Goal: Download file/media

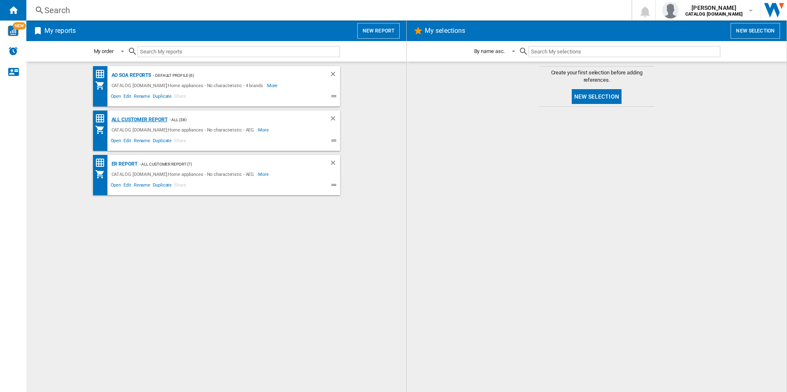
click at [124, 120] on div "All Customer Report" at bounding box center [138, 120] width 58 height 10
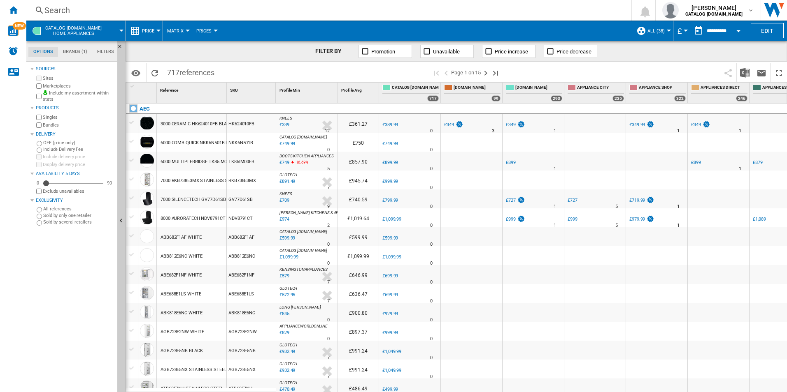
click at [740, 30] on div "Open calendar" at bounding box center [738, 31] width 4 height 2
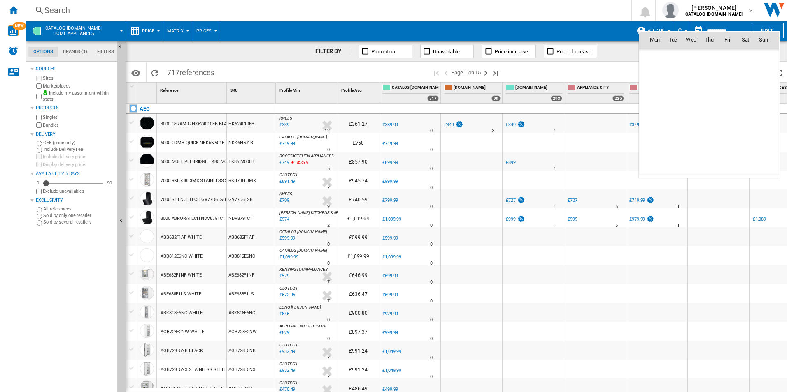
scroll to position [3925, 0]
click at [677, 93] on span "7" at bounding box center [672, 94] width 16 height 16
type input "**********"
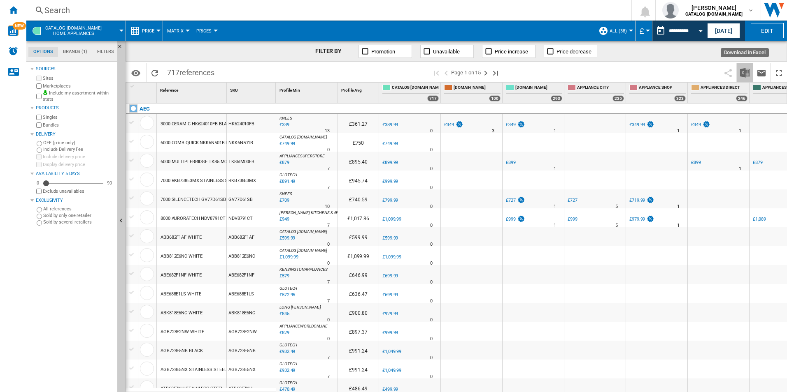
click at [748, 72] on img "Download in Excel" at bounding box center [745, 73] width 10 height 10
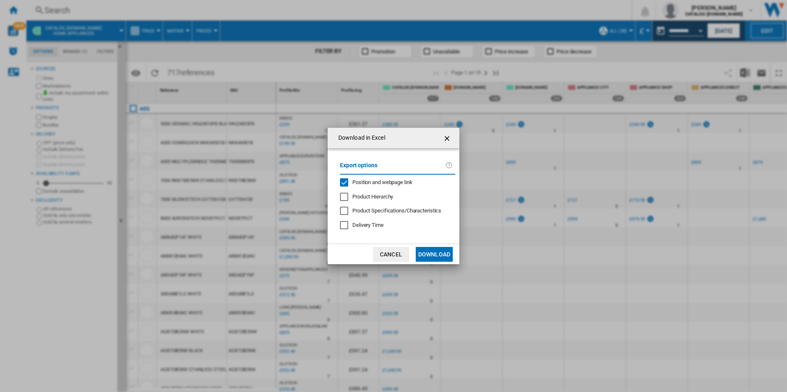
click at [396, 180] on span "Position and webpage link" at bounding box center [382, 182] width 60 height 6
click at [439, 253] on button "Download" at bounding box center [434, 254] width 37 height 15
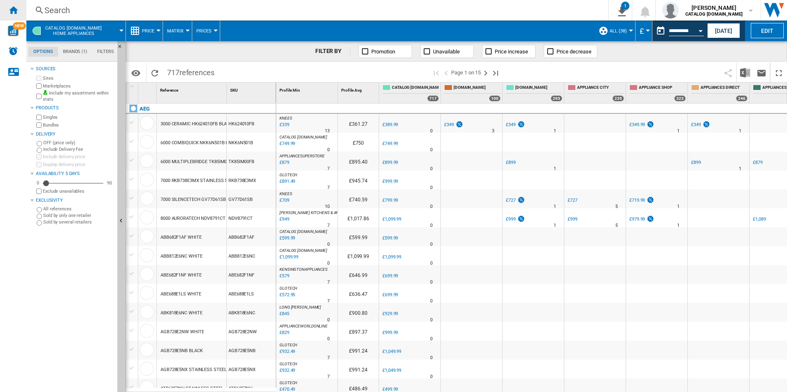
click at [17, 9] on ng-md-icon "Home" at bounding box center [13, 10] width 10 height 10
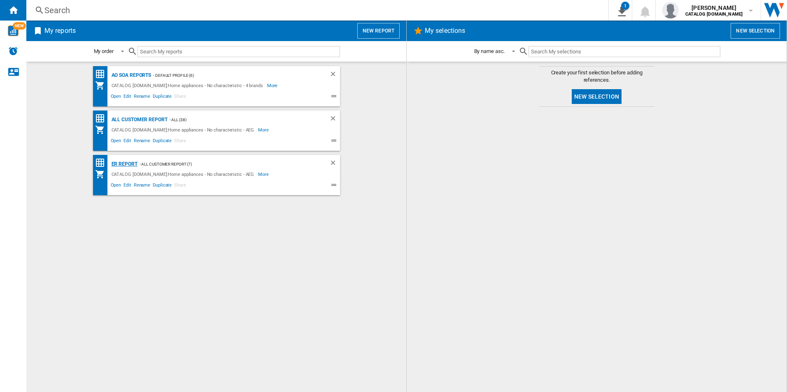
click at [116, 160] on div "ER Report" at bounding box center [123, 164] width 28 height 10
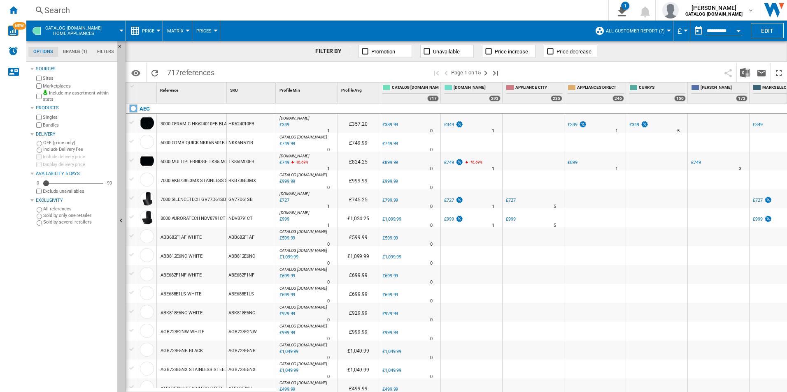
click at [737, 30] on div "Open calendar" at bounding box center [738, 31] width 4 height 2
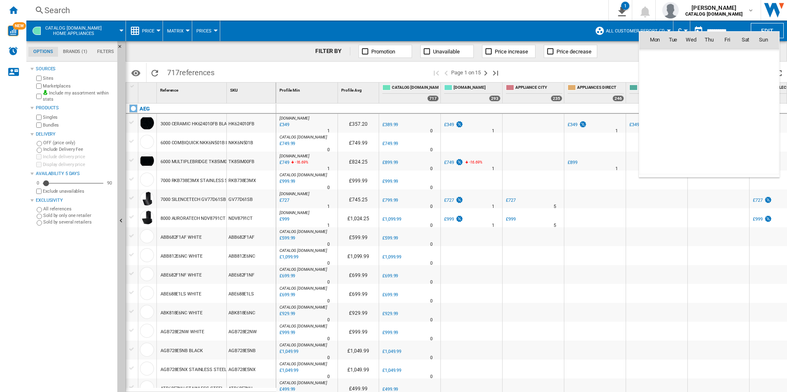
scroll to position [3925, 0]
click at [676, 95] on span "7" at bounding box center [672, 94] width 16 height 16
type input "**********"
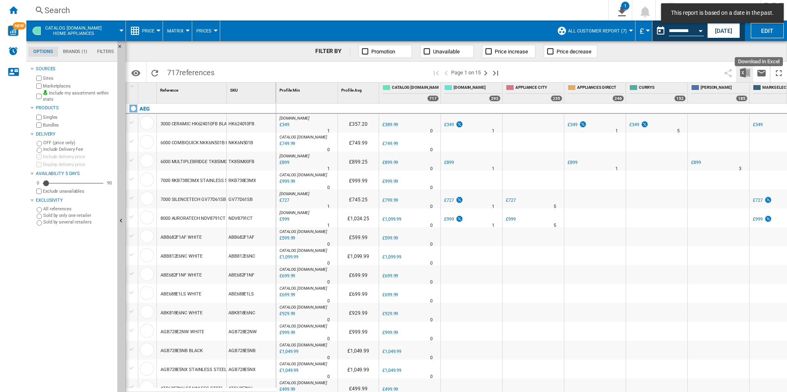
click at [747, 74] on img "Download in Excel" at bounding box center [745, 73] width 10 height 10
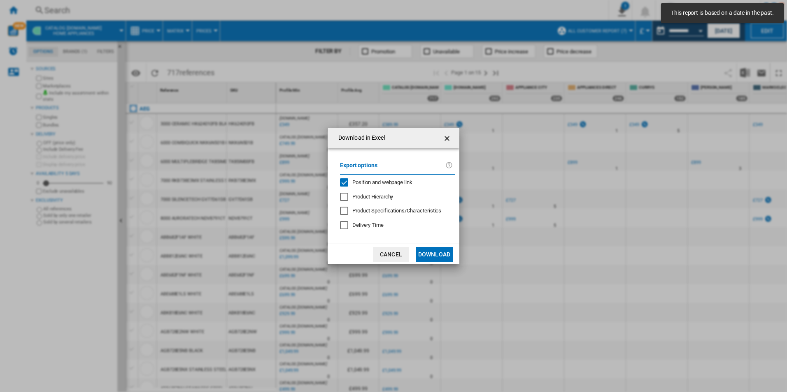
click at [404, 185] on span "Position and webpage link" at bounding box center [382, 182] width 60 height 6
click at [444, 255] on button "Download" at bounding box center [434, 254] width 37 height 15
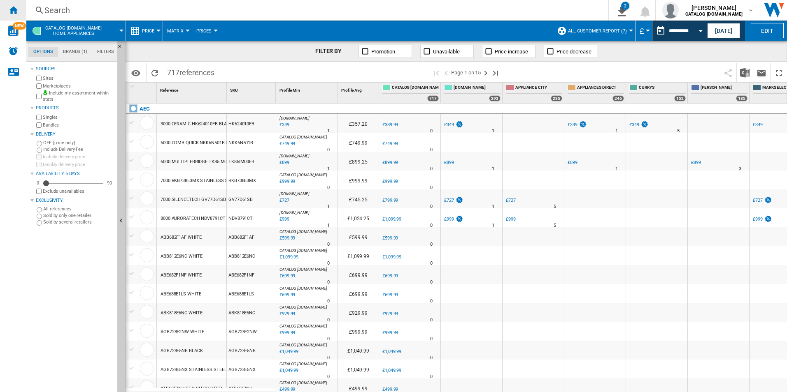
click at [15, 12] on ng-md-icon "Home" at bounding box center [13, 10] width 10 height 10
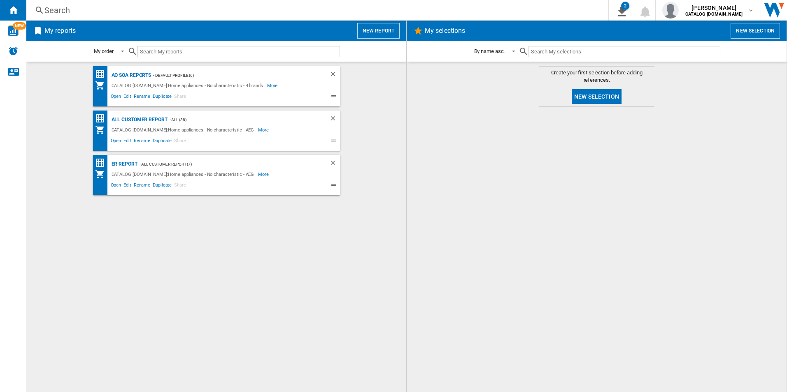
click at [455, 183] on div at bounding box center [596, 249] width 363 height 277
click at [620, 193] on div at bounding box center [596, 249] width 363 height 277
click at [369, 224] on div "AO SOA Reports - Default profile (6) CATALOG [DOMAIN_NAME]:Home appliances - No…" at bounding box center [216, 227] width 363 height 322
click at [364, 266] on div "AO SOA Reports - Default profile (6) CATALOG [DOMAIN_NAME]:Home appliances - No…" at bounding box center [216, 227] width 363 height 322
